Goal: Find specific page/section: Find specific page/section

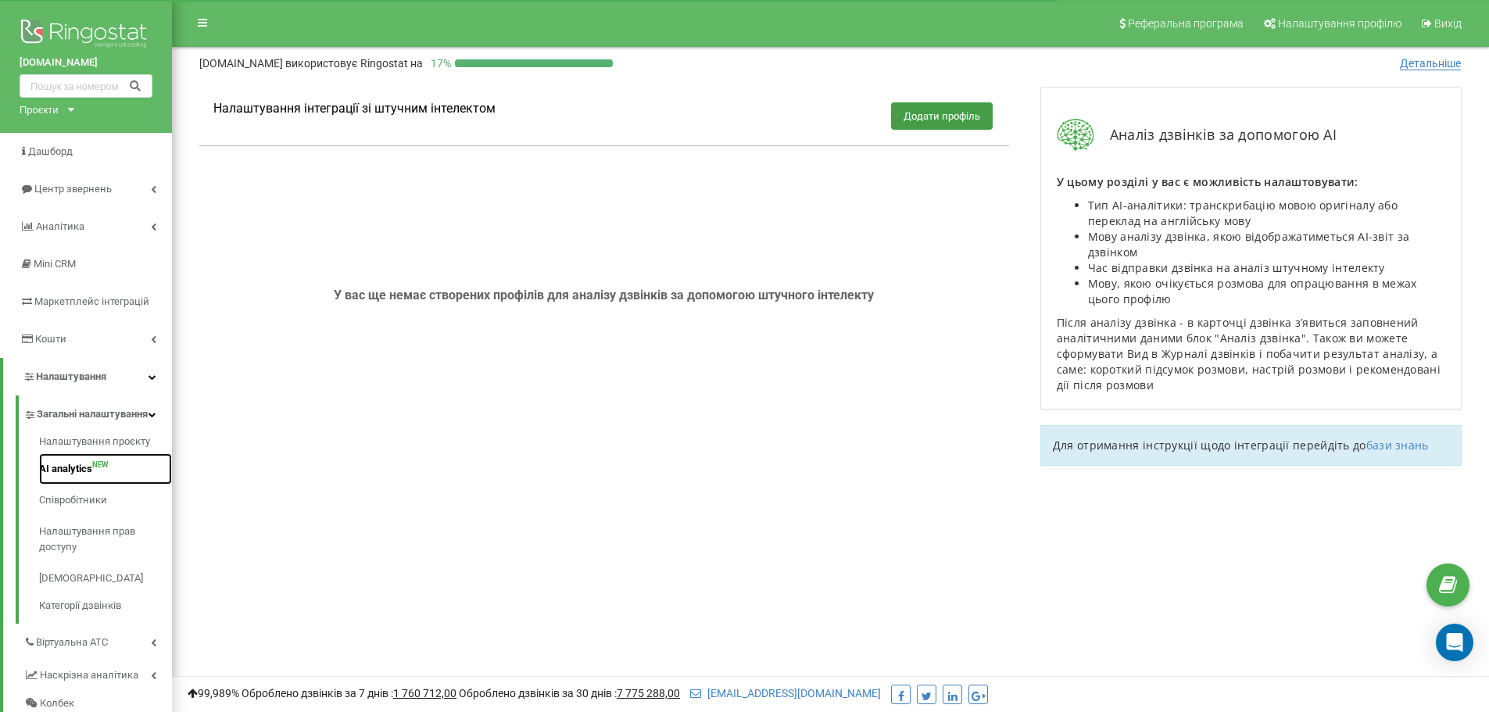
click at [83, 485] on link "AI analytics NEW" at bounding box center [105, 468] width 133 height 31
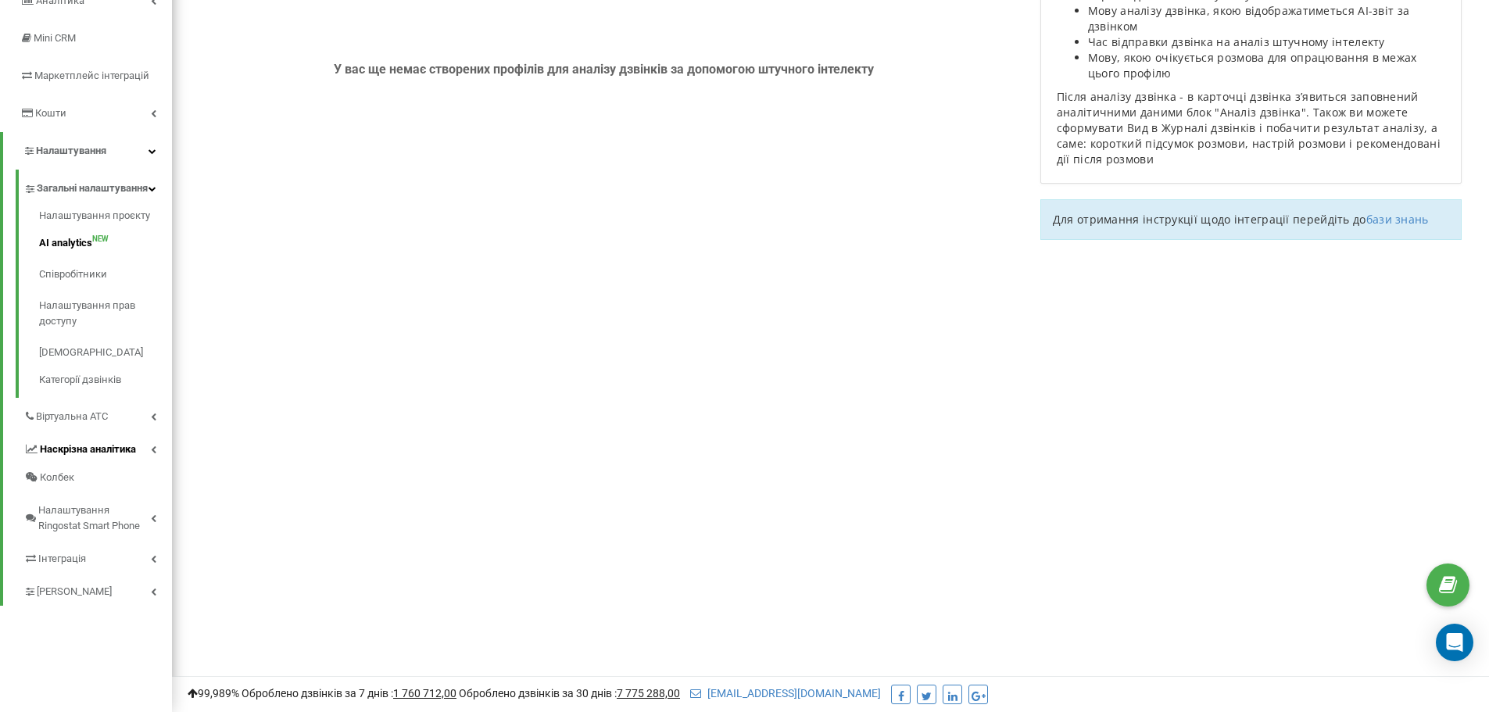
scroll to position [148, 0]
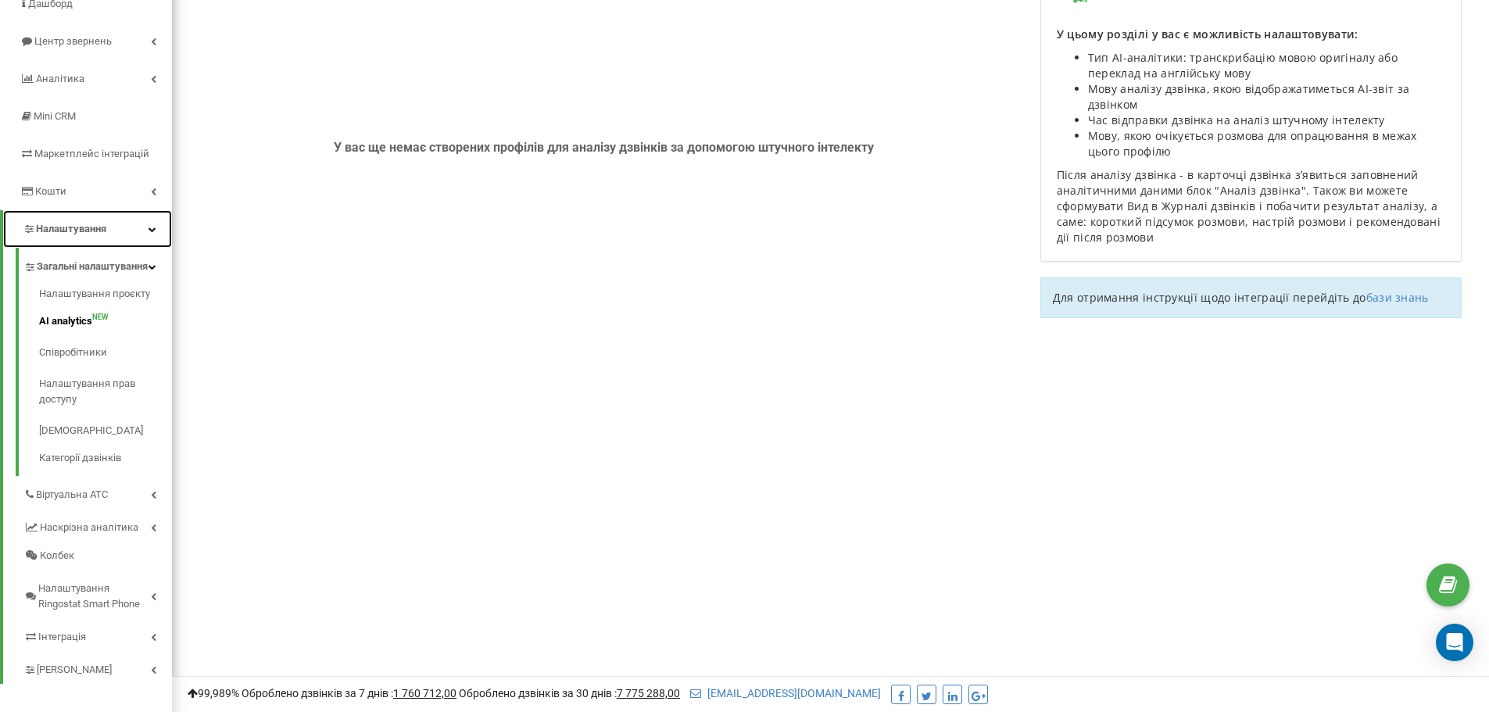
click at [88, 227] on span "Налаштування" at bounding box center [71, 229] width 70 height 12
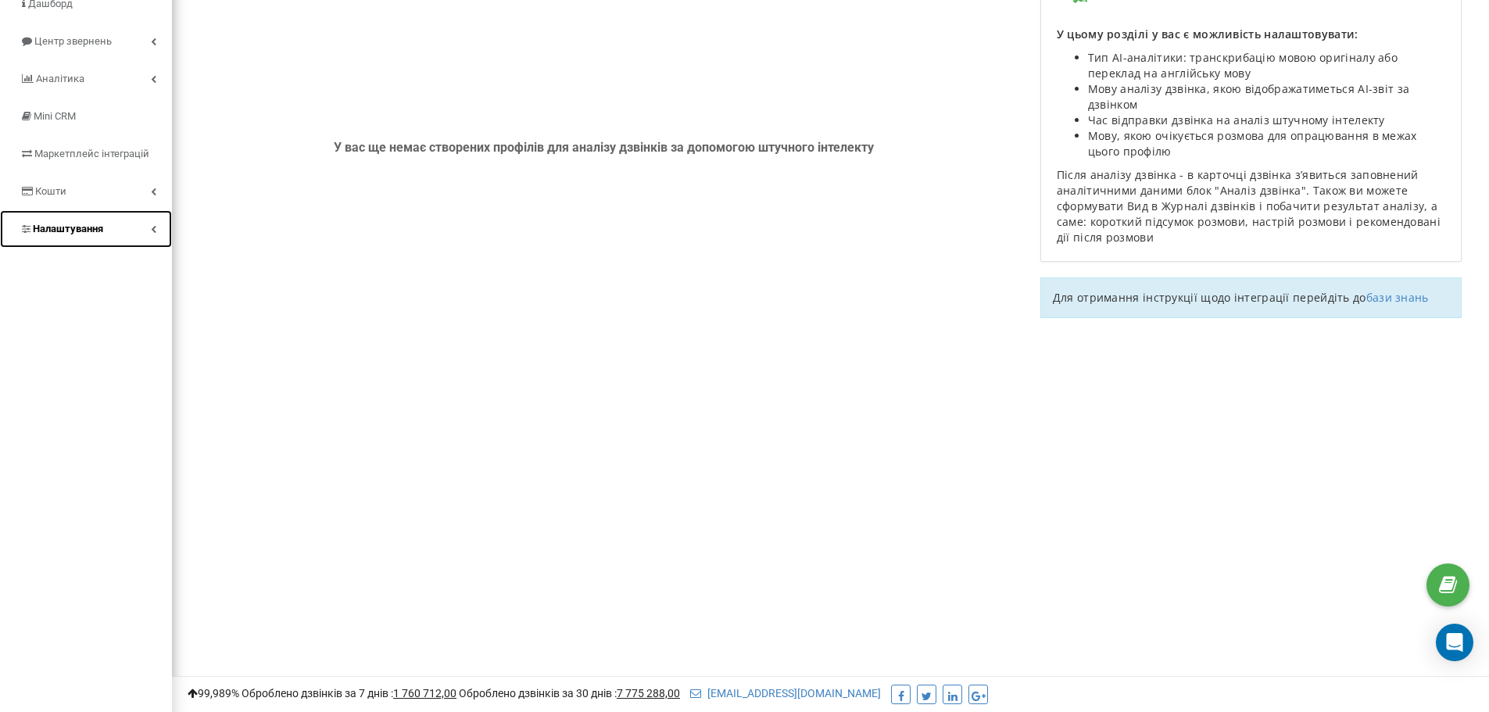
click at [74, 224] on span "Налаштування" at bounding box center [68, 229] width 70 height 12
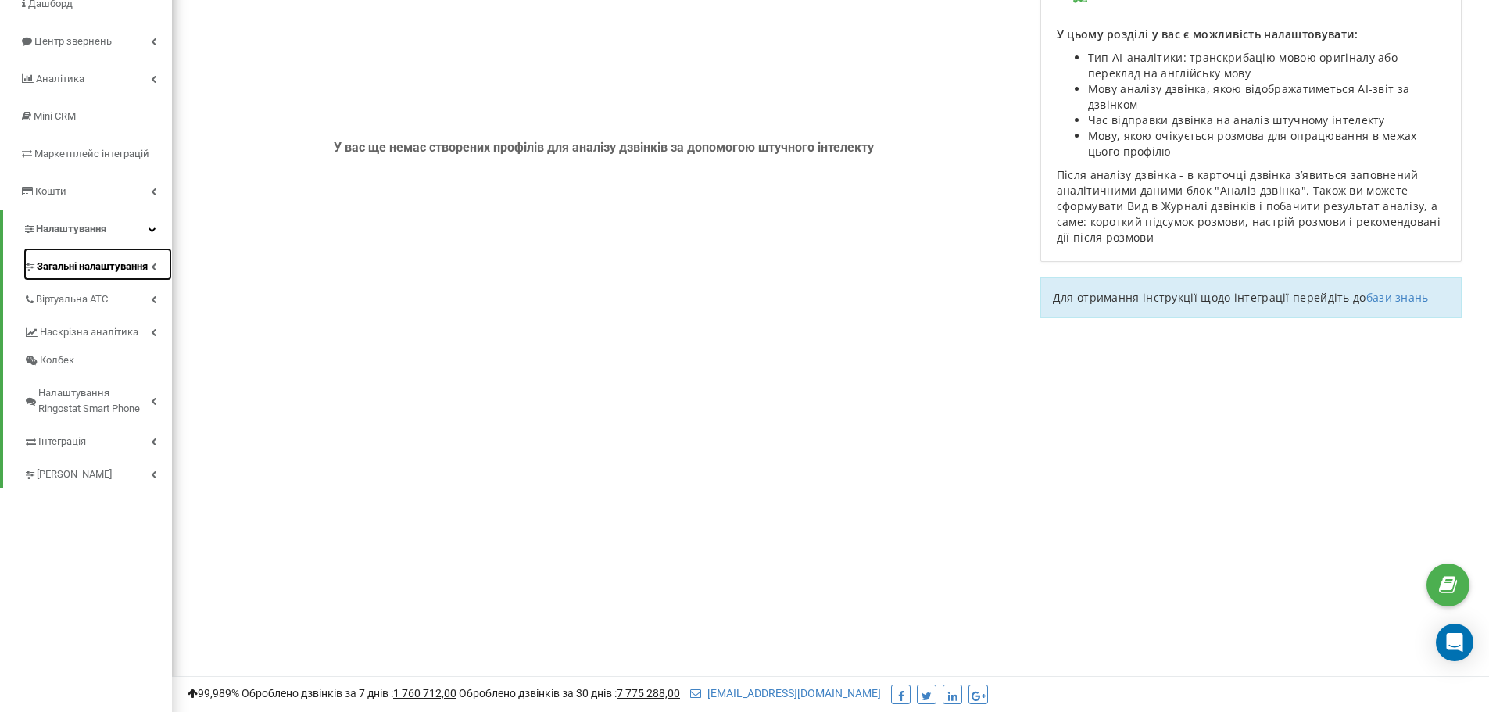
click at [68, 266] on span "Загальні налаштування" at bounding box center [92, 267] width 111 height 16
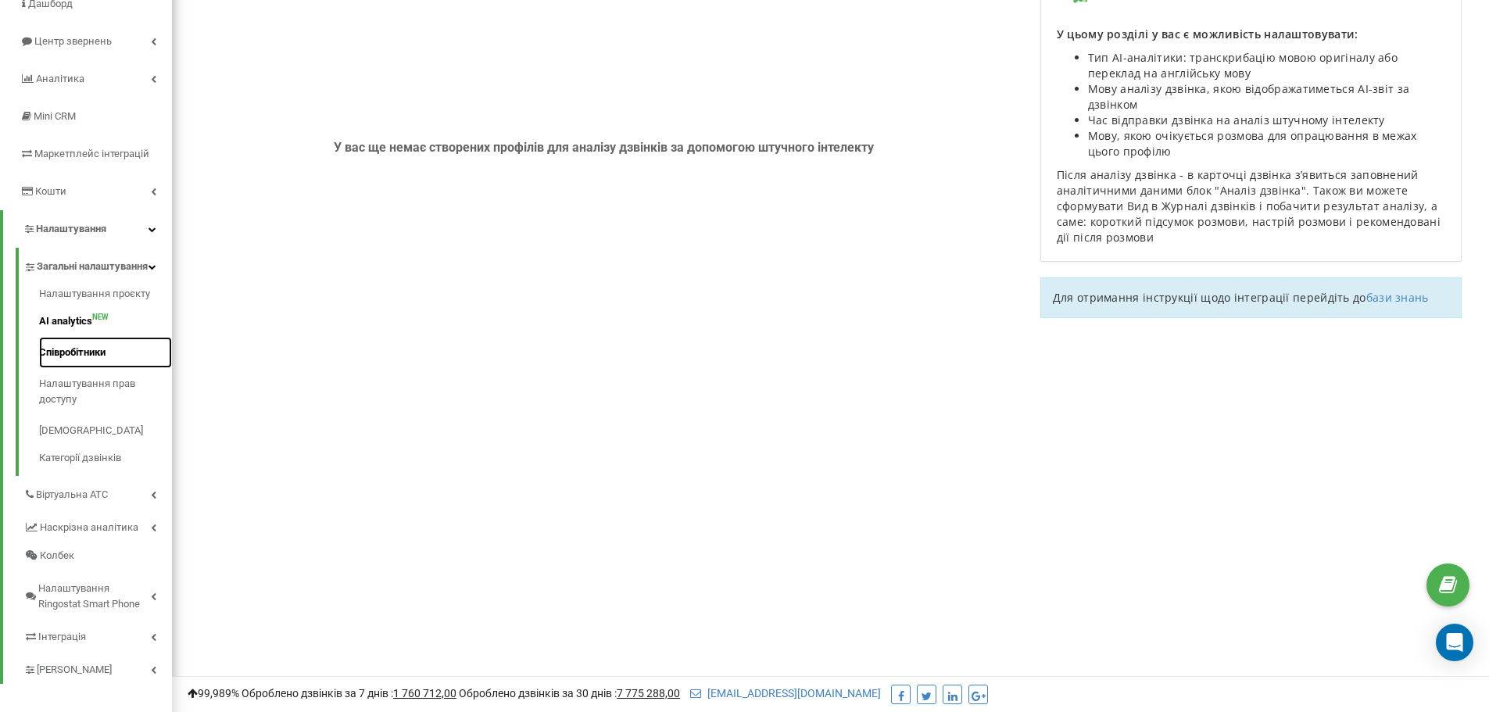
click at [76, 365] on link "Співробітники" at bounding box center [105, 352] width 133 height 31
